Goal: Task Accomplishment & Management: Manage account settings

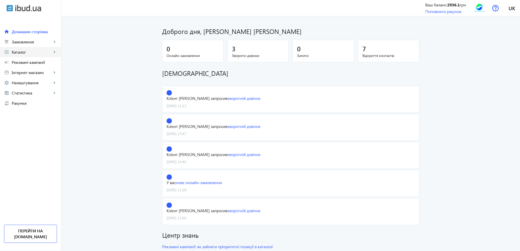
click at [29, 54] on span "Каталог" at bounding box center [32, 52] width 40 height 5
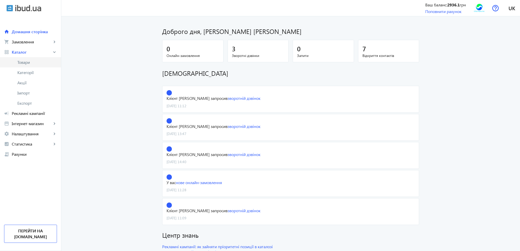
click at [29, 60] on span "Товари" at bounding box center [37, 62] width 40 height 5
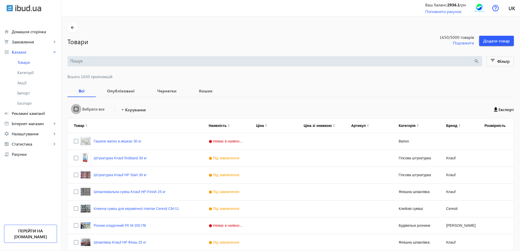
click at [73, 110] on input "Вибрати все" at bounding box center [76, 109] width 10 height 10
checkbox input "true"
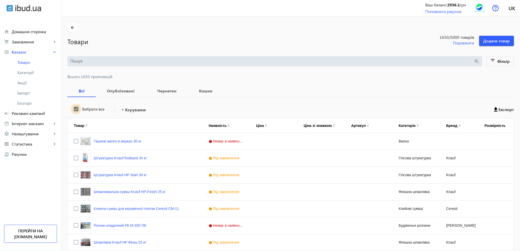
checkbox input "true"
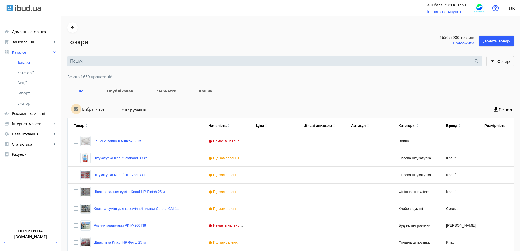
checkbox input "true"
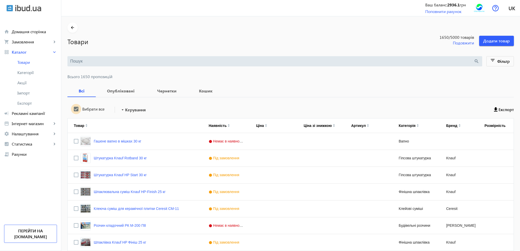
checkbox input "true"
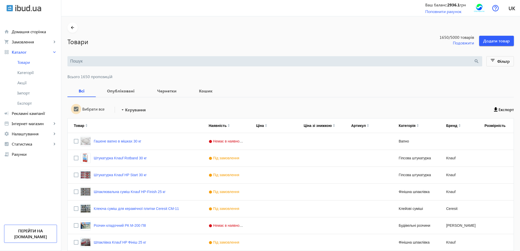
checkbox input "true"
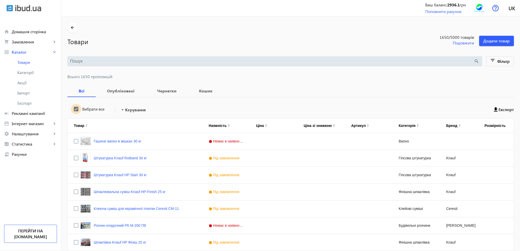
checkbox input "true"
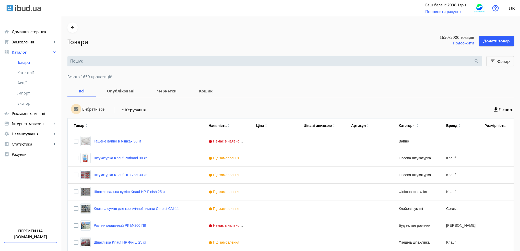
checkbox input "true"
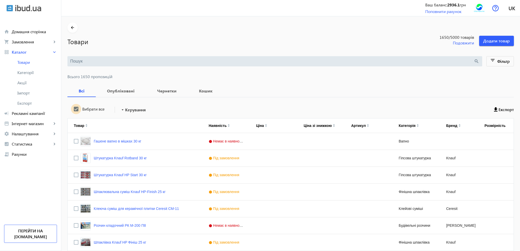
checkbox input "true"
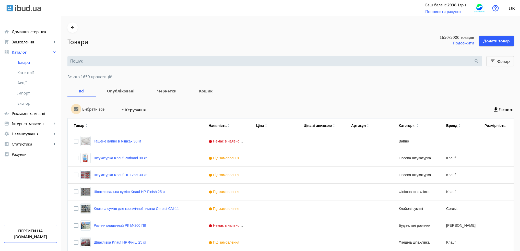
checkbox input "true"
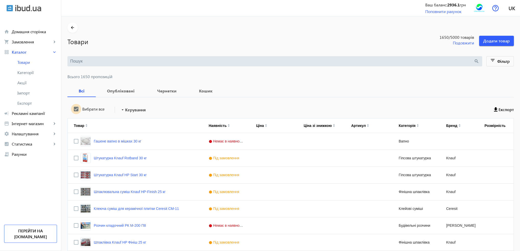
checkbox input "true"
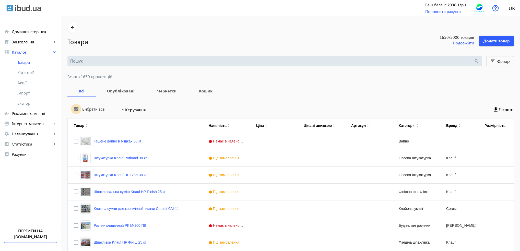
checkbox input "true"
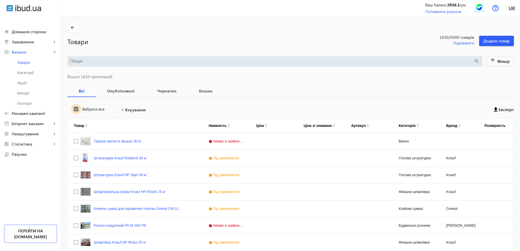
checkbox input "true"
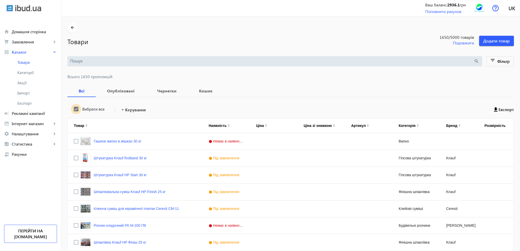
checkbox input "true"
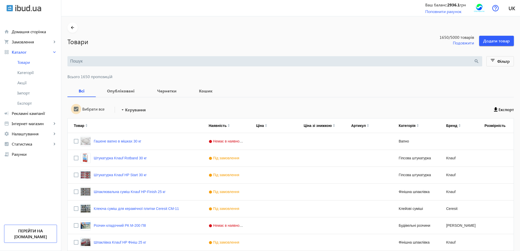
checkbox input "true"
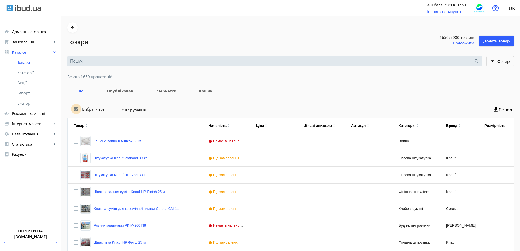
checkbox input "true"
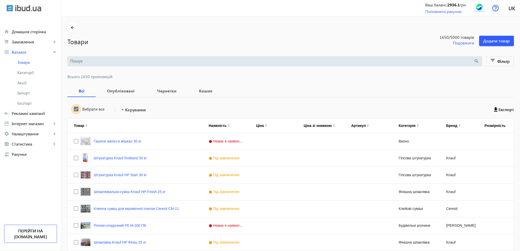
checkbox input "true"
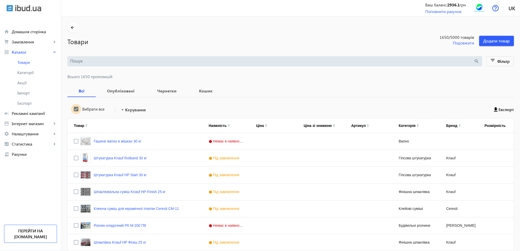
checkbox input "true"
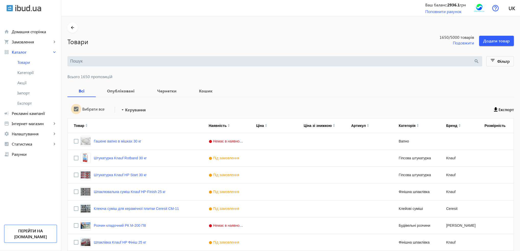
checkbox input "true"
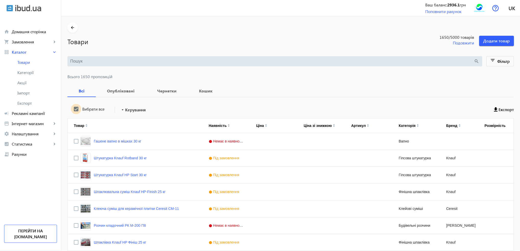
checkbox input "true"
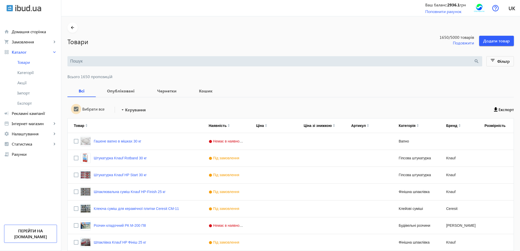
checkbox input "true"
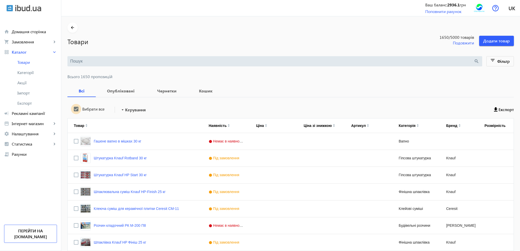
checkbox input "true"
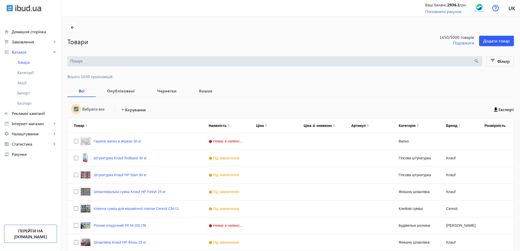
checkbox input "true"
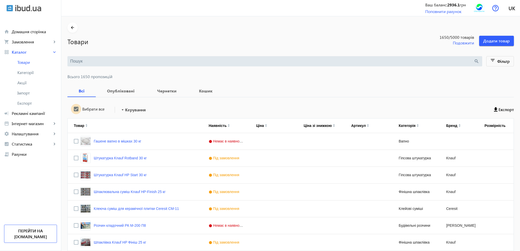
checkbox input "true"
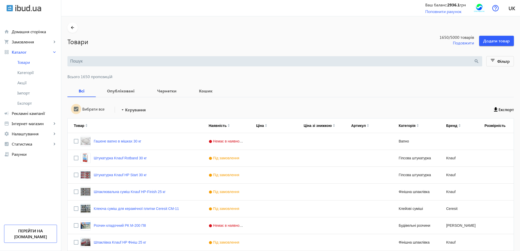
checkbox input "true"
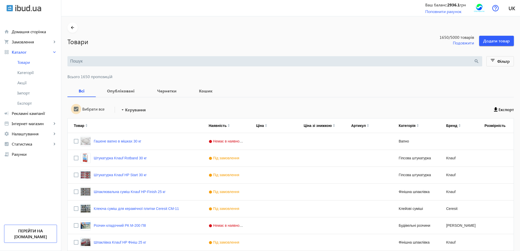
checkbox input "true"
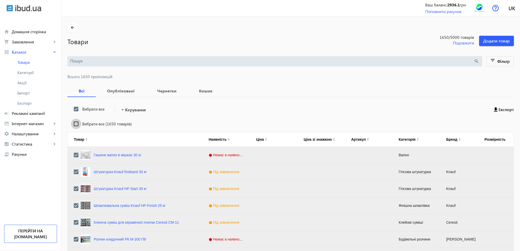
click at [75, 123] on input "Вибрати все (1650 товарів)" at bounding box center [76, 124] width 10 height 10
checkbox input "true"
click at [130, 110] on span "Керування" at bounding box center [135, 110] width 21 height 6
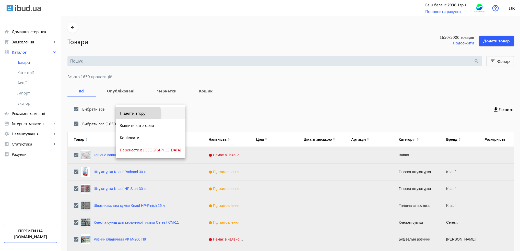
click at [132, 115] on span "Підняти вгору" at bounding box center [151, 113] width 62 height 4
